Goal: Browse casually: Explore the website without a specific task or goal

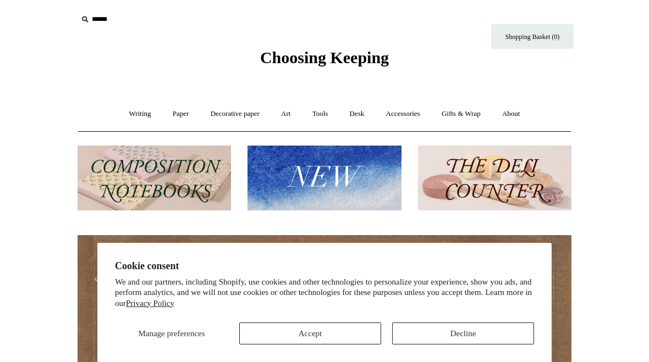
click at [475, 335] on button "Decline" at bounding box center [463, 334] width 142 height 22
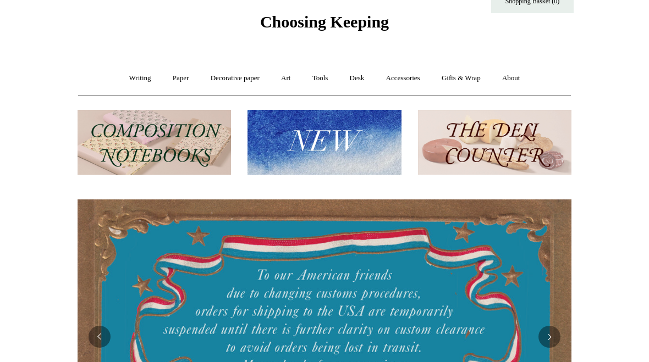
scroll to position [34, 0]
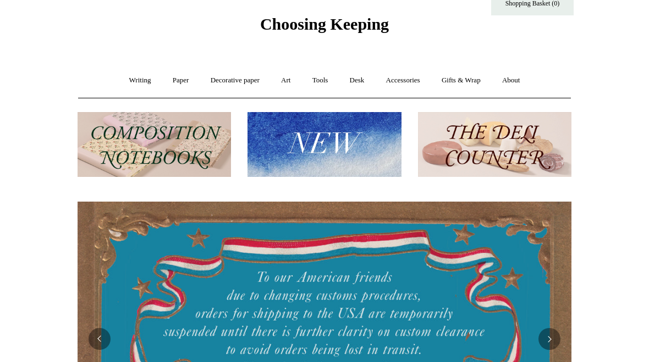
click at [130, 134] on img at bounding box center [154, 144] width 153 height 65
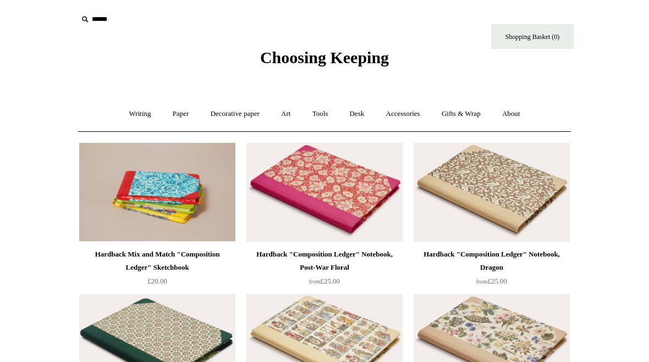
click at [216, 113] on link "Decorative paper +" at bounding box center [235, 114] width 69 height 29
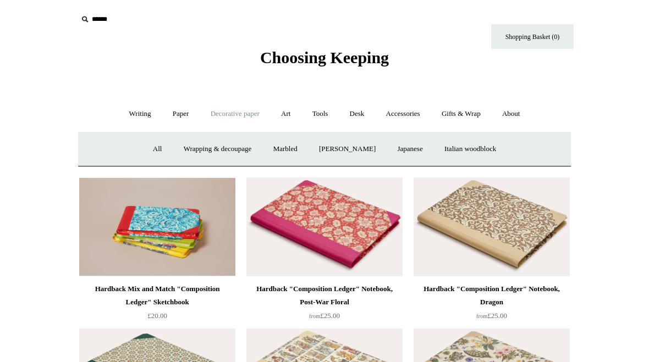
click at [189, 148] on link "Wrapping & decoupage" at bounding box center [218, 149] width 88 height 29
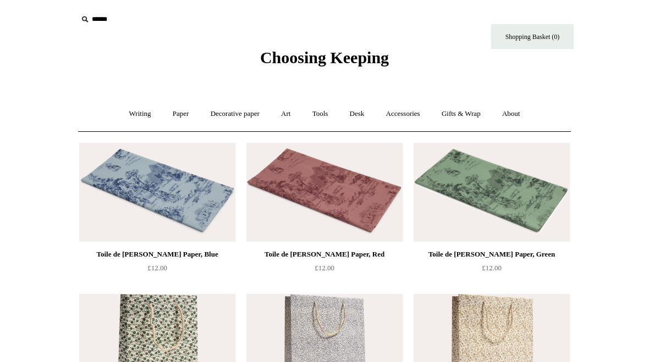
click at [480, 112] on link "Gifts & Wrap +" at bounding box center [461, 114] width 59 height 29
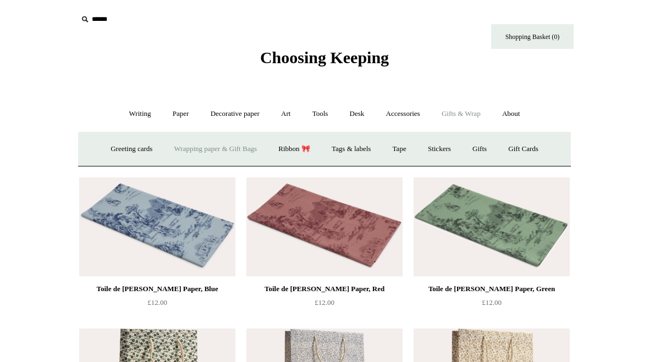
click at [449, 152] on link "Stickers" at bounding box center [439, 149] width 43 height 29
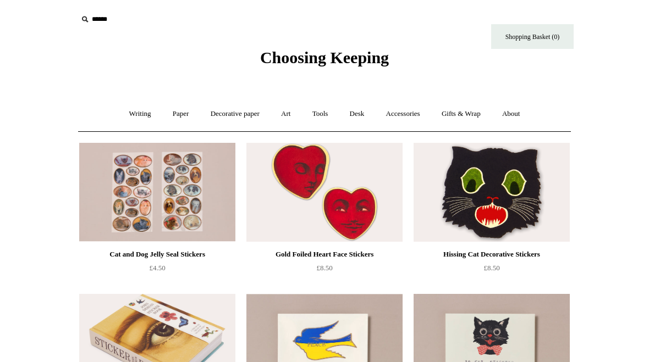
click at [445, 101] on link "Gifts & Wrap +" at bounding box center [461, 114] width 59 height 29
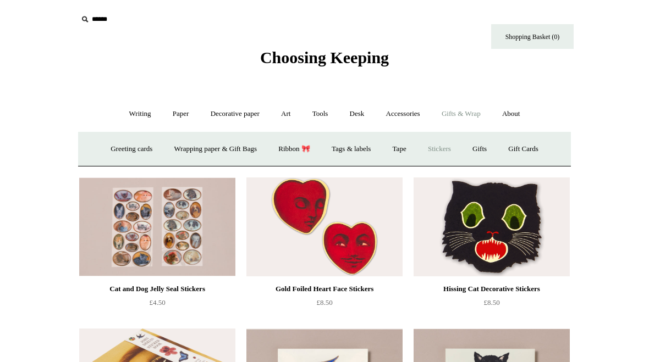
click at [407, 107] on link "Accessories +" at bounding box center [403, 114] width 54 height 29
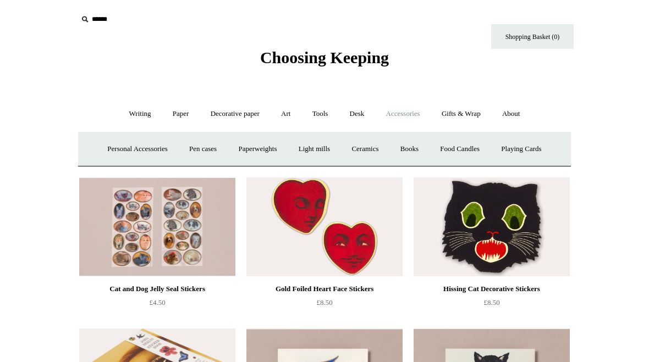
click at [381, 155] on link "Ceramics +" at bounding box center [365, 149] width 47 height 29
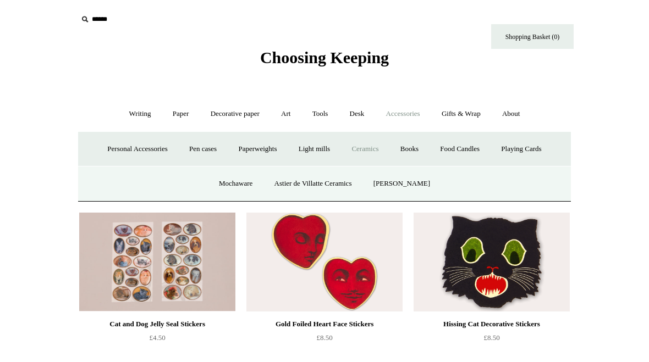
click at [239, 188] on link "Mochaware" at bounding box center [235, 183] width 53 height 29
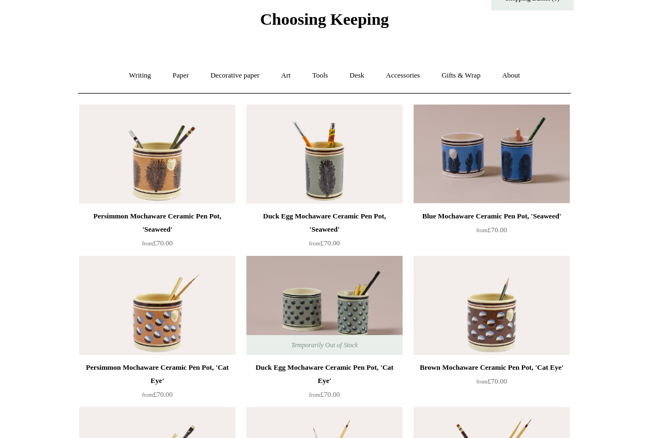
scroll to position [38, 0]
click at [408, 72] on link "Accessories +" at bounding box center [403, 75] width 54 height 29
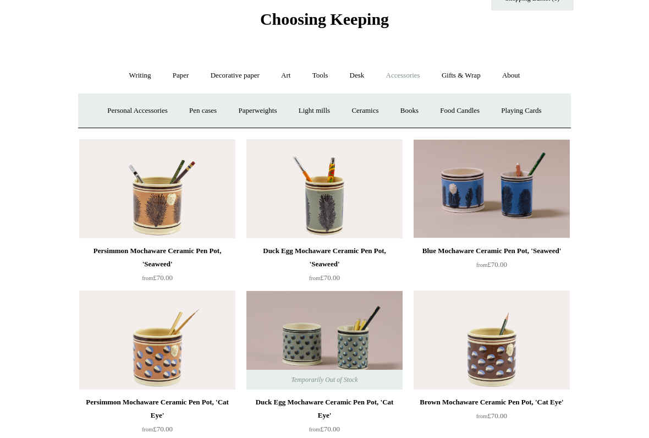
click at [239, 109] on link "Paperweights +" at bounding box center [257, 110] width 58 height 29
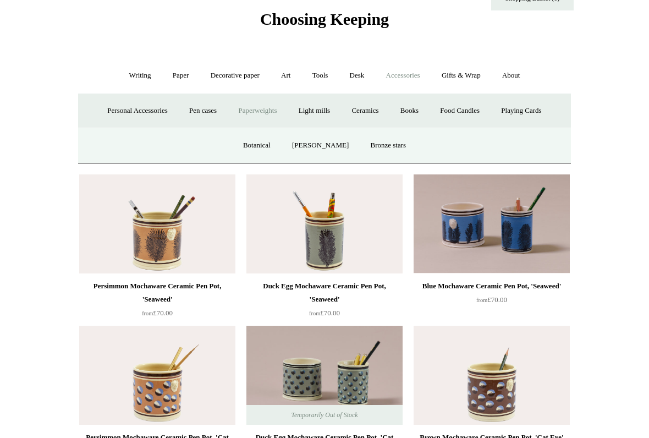
click at [257, 144] on link "Botanical" at bounding box center [256, 145] width 47 height 29
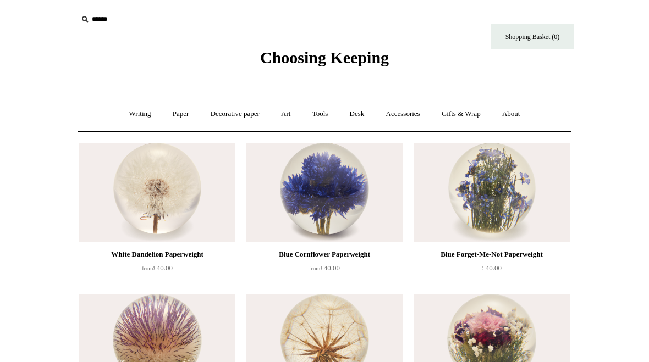
click at [422, 122] on link "Accessories +" at bounding box center [403, 114] width 54 height 29
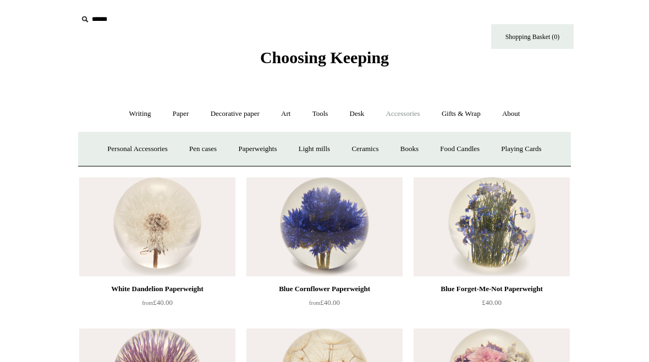
click at [265, 151] on link "Paperweights +" at bounding box center [257, 149] width 58 height 29
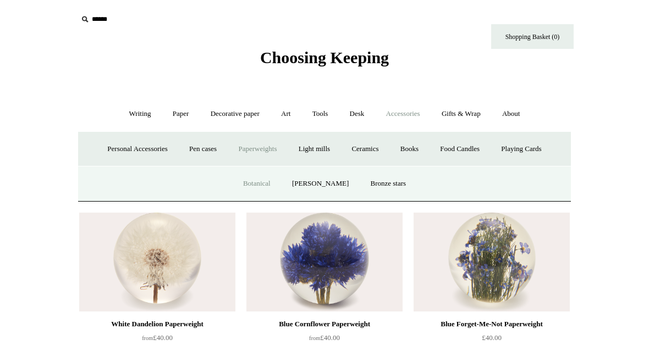
click at [388, 187] on link "Bronze stars" at bounding box center [389, 183] width 56 height 29
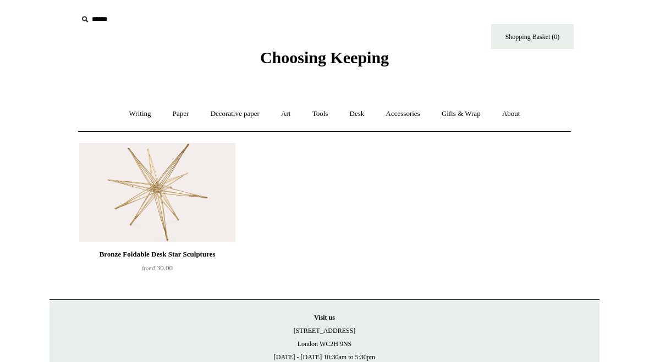
click at [412, 114] on link "Accessories +" at bounding box center [403, 114] width 54 height 29
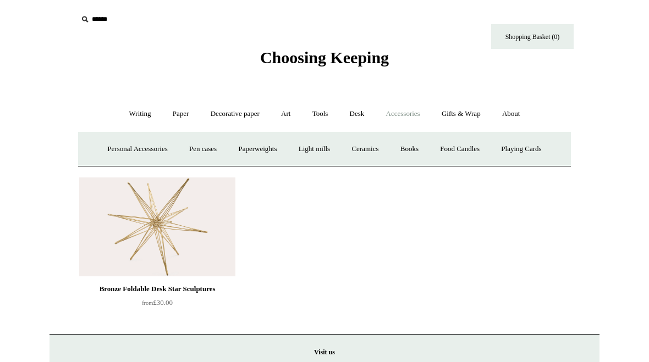
click at [146, 141] on link "Personal Accessories +" at bounding box center [137, 149] width 80 height 29
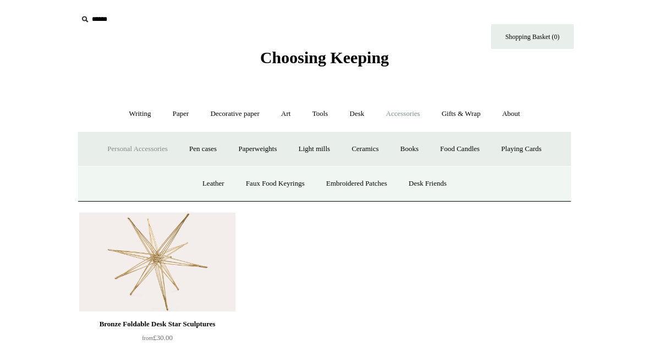
click at [447, 184] on link "Desk Friends" at bounding box center [428, 183] width 58 height 29
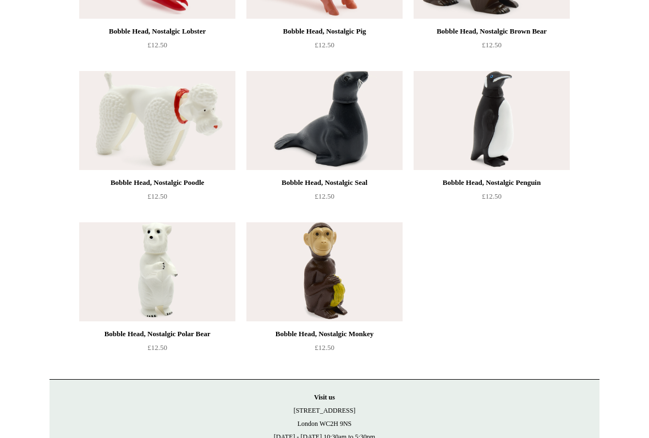
scroll to position [526, 0]
click at [368, 329] on div "Bobble Head, Nostalgic Monkey" at bounding box center [324, 333] width 151 height 13
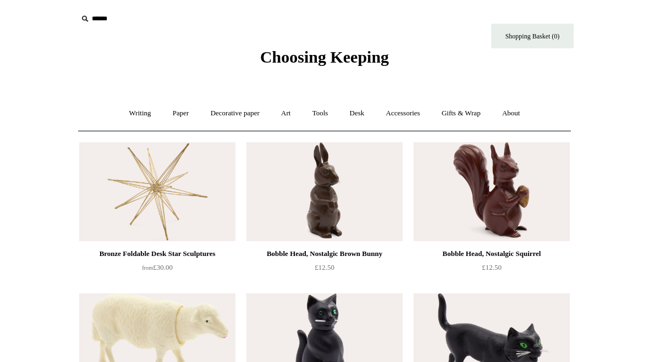
scroll to position [0, 0]
click at [411, 111] on link "Accessories +" at bounding box center [403, 114] width 54 height 29
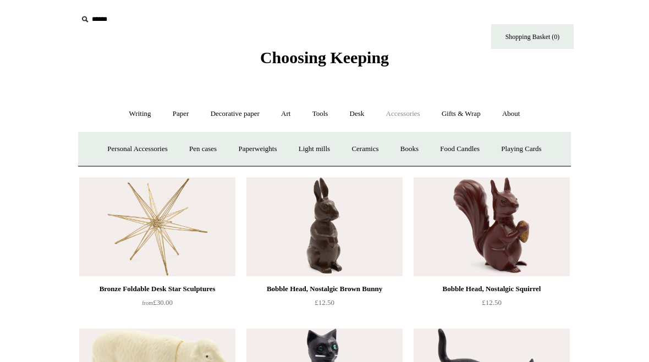
click at [416, 145] on link "Books" at bounding box center [409, 149] width 38 height 29
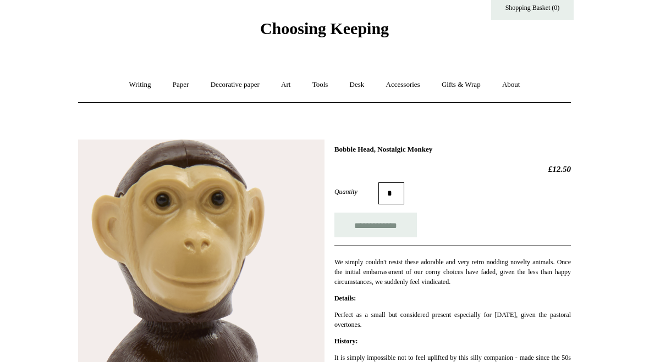
scroll to position [8, 0]
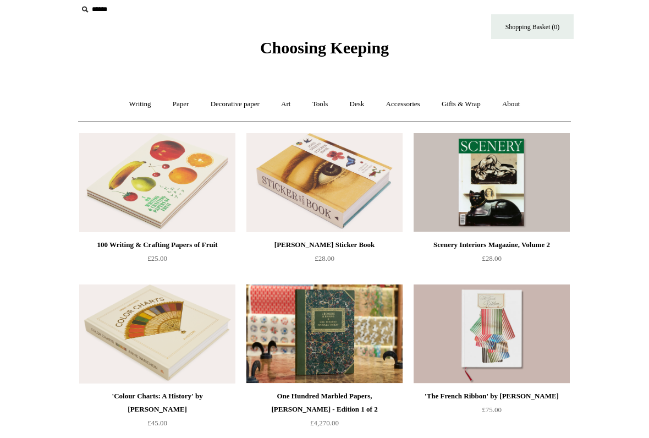
scroll to position [9, 0]
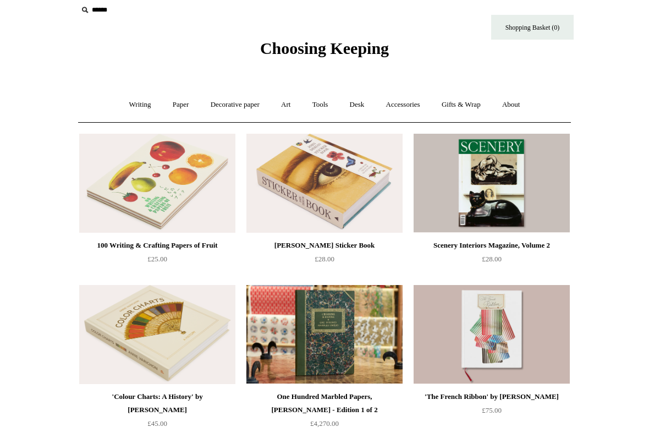
click at [324, 101] on link "Tools +" at bounding box center [320, 104] width 36 height 29
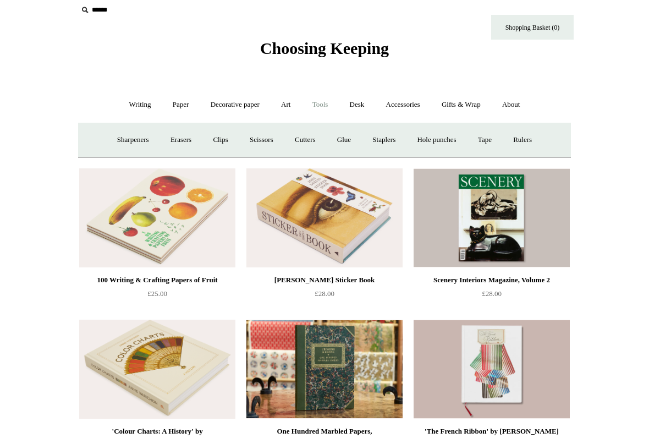
click at [249, 133] on link "Scissors" at bounding box center [261, 139] width 43 height 29
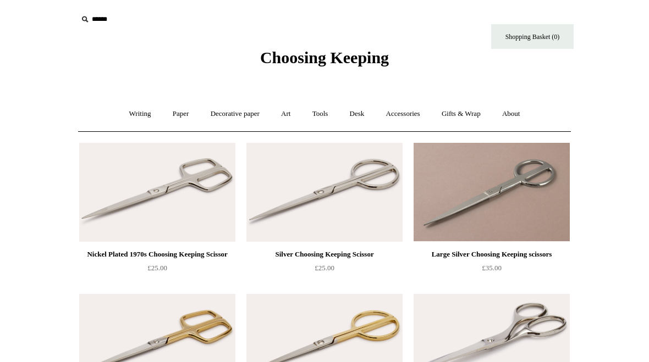
click at [291, 117] on link "Art +" at bounding box center [285, 114] width 29 height 29
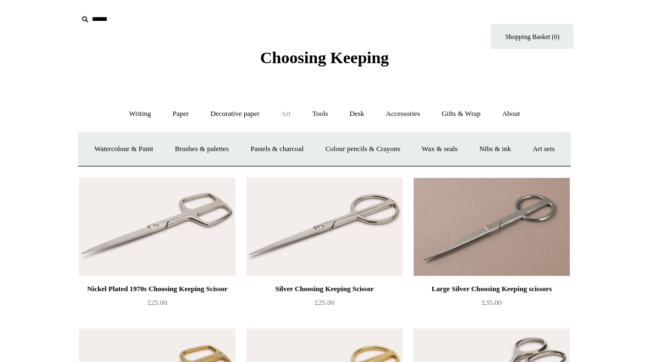
click at [467, 146] on link "Wax & seals" at bounding box center [440, 149] width 56 height 29
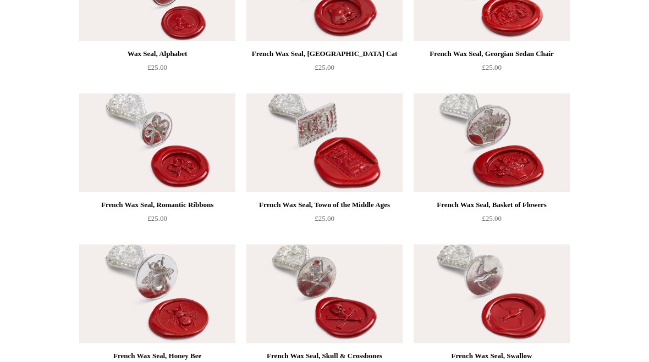
scroll to position [351, 0]
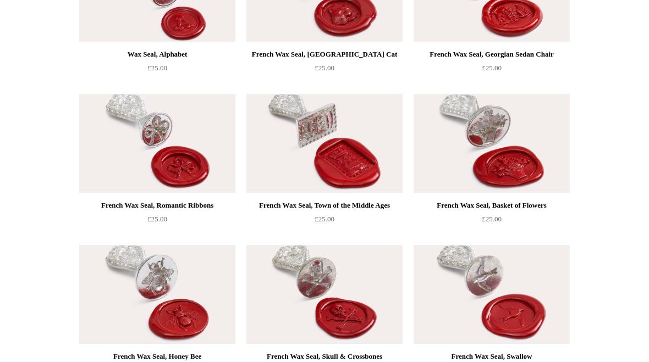
click at [373, 199] on div "French Wax Seal, Town of the Middle Ages" at bounding box center [324, 205] width 151 height 13
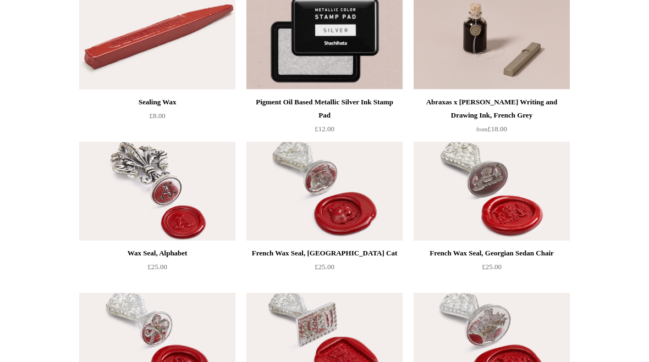
scroll to position [152, 0]
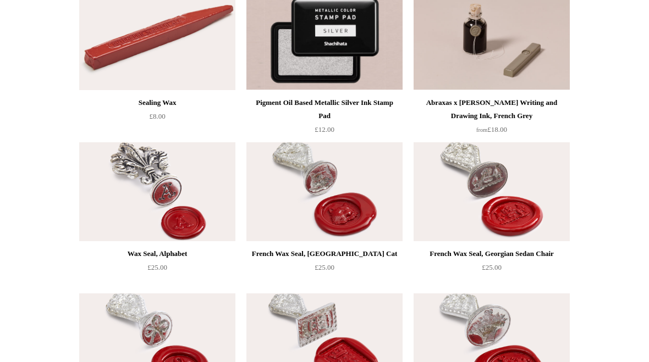
click at [443, 263] on div "French Wax Seal, Georgian Sedan Chair £25.00" at bounding box center [492, 260] width 156 height 27
click at [179, 256] on div "Wax Seal, Alphabet" at bounding box center [157, 253] width 151 height 13
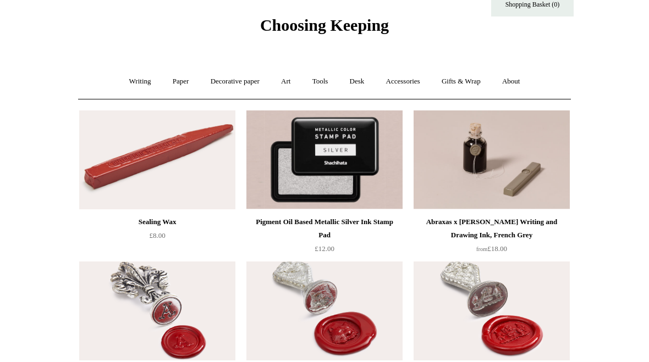
scroll to position [0, 0]
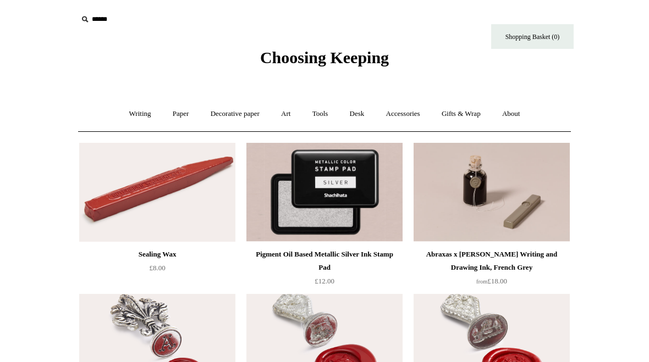
click at [285, 114] on link "Art +" at bounding box center [285, 114] width 29 height 29
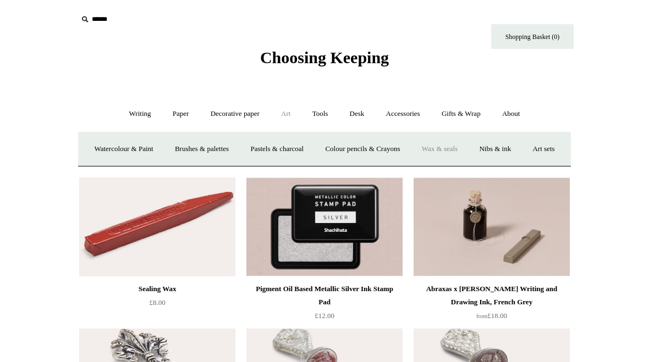
click at [521, 150] on link "Nibs & ink" at bounding box center [495, 149] width 52 height 29
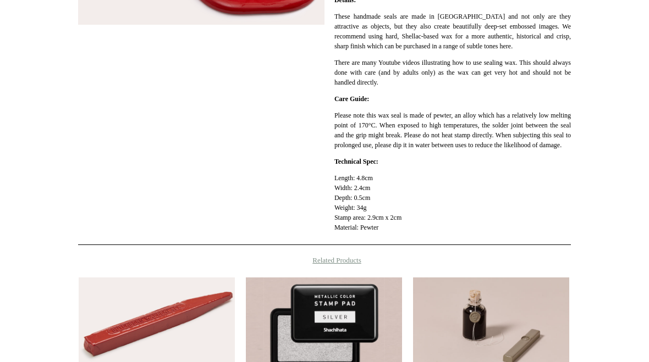
scroll to position [356, 0]
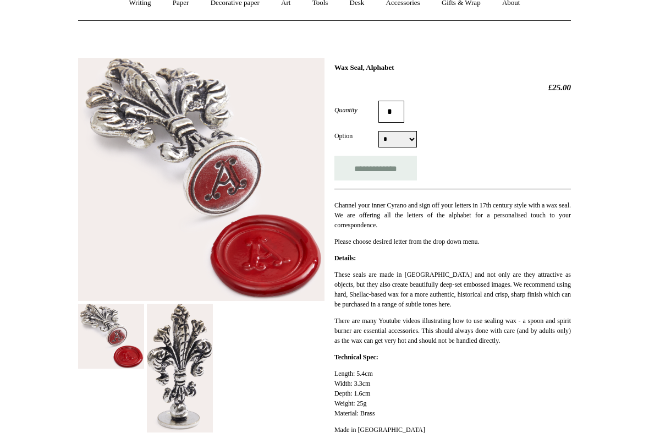
scroll to position [90, 0]
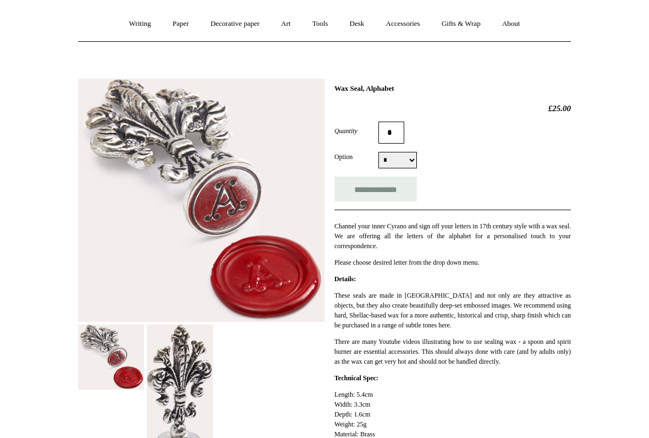
click at [406, 158] on select "* * * * * * * * * * * * * * * * * * * * * * * * * *" at bounding box center [397, 160] width 38 height 16
select select "*"
click at [403, 191] on input "**********" at bounding box center [375, 189] width 82 height 25
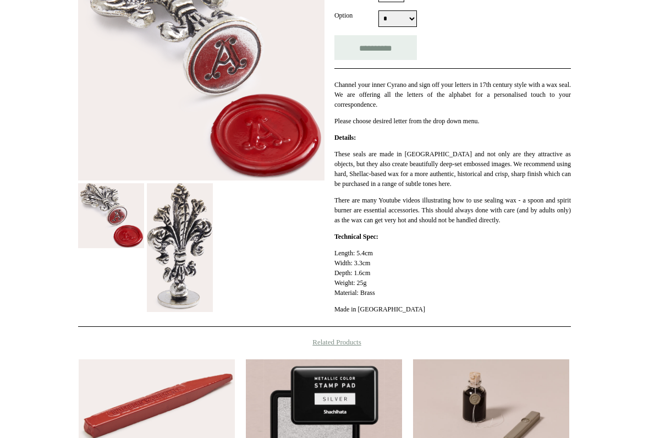
type input "**********"
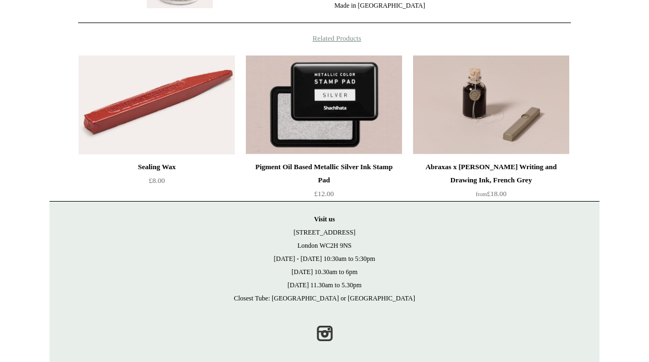
scroll to position [546, 0]
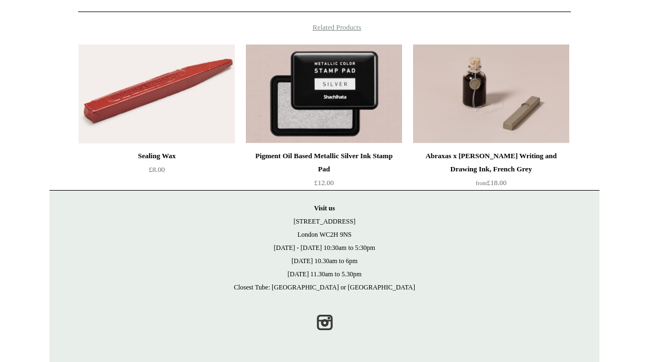
click at [498, 143] on img at bounding box center [491, 94] width 156 height 99
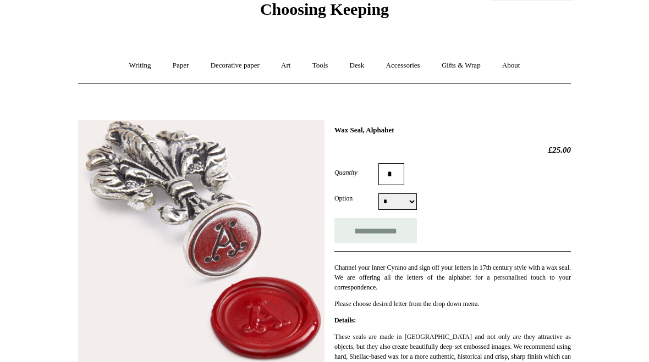
scroll to position [0, 0]
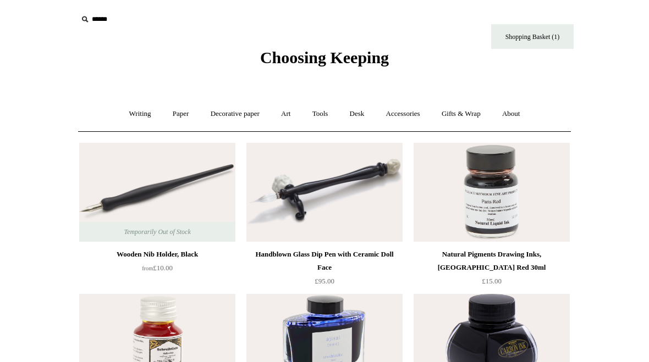
click at [241, 123] on link "Decorative paper +" at bounding box center [235, 114] width 69 height 29
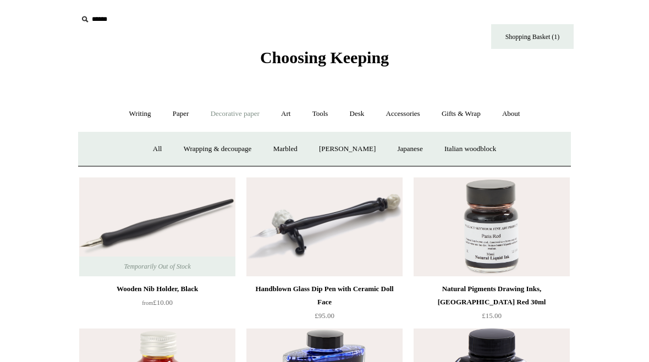
click at [287, 153] on link "Marbled" at bounding box center [285, 149] width 44 height 29
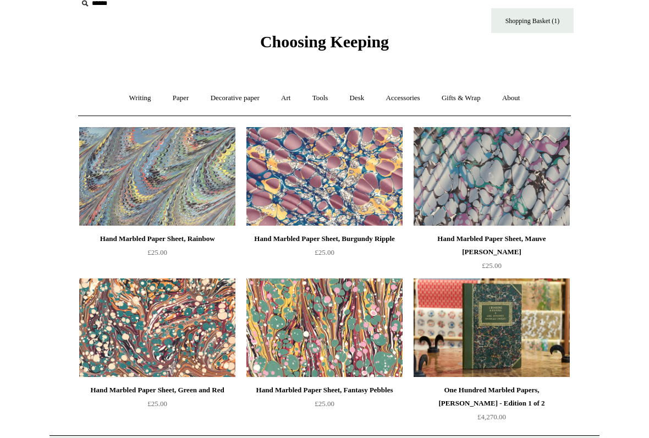
scroll to position [15, 0]
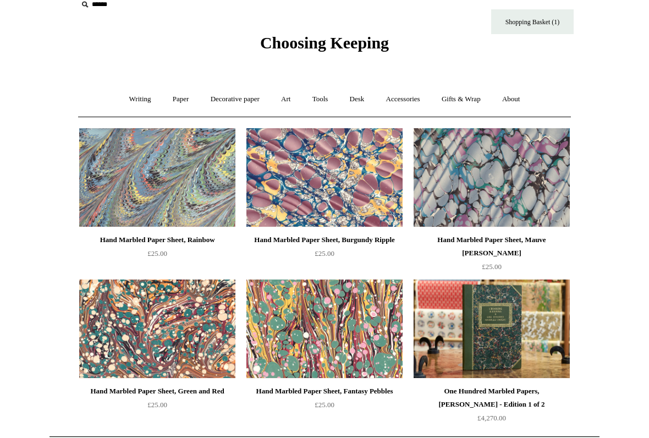
click at [182, 98] on link "Paper +" at bounding box center [181, 99] width 36 height 29
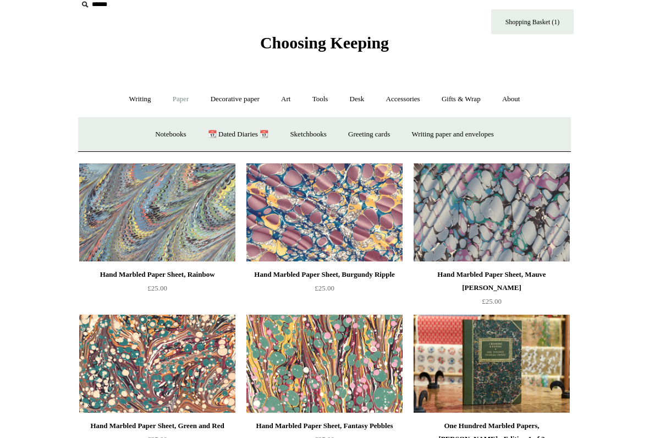
click at [145, 146] on link "Notebooks +" at bounding box center [170, 134] width 51 height 29
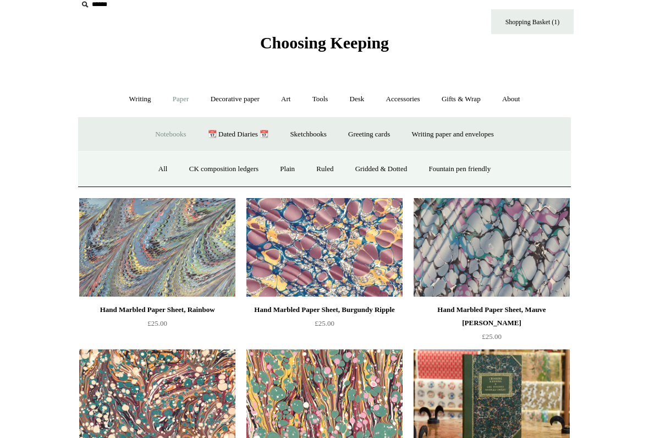
click at [151, 166] on link "All" at bounding box center [162, 169] width 29 height 29
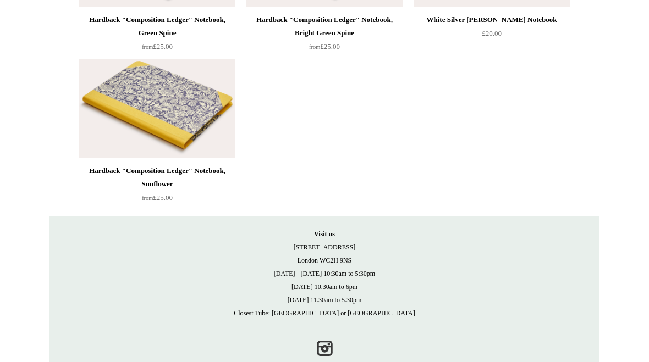
scroll to position [7973, 0]
